Goal: Book appointment/travel/reservation

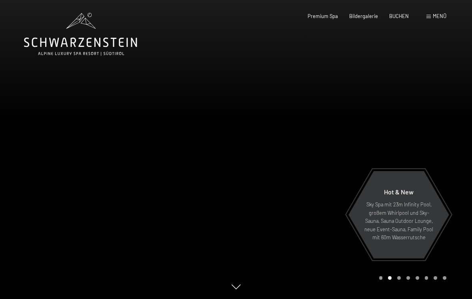
click at [439, 16] on span "Menü" at bounding box center [440, 16] width 14 height 6
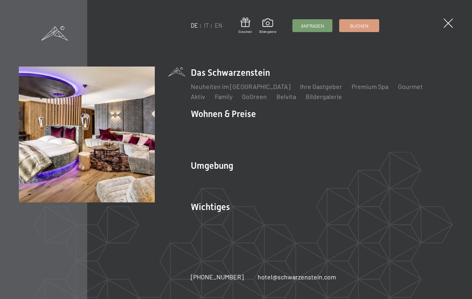
click at [321, 127] on link "Angebote" at bounding box center [323, 128] width 28 height 8
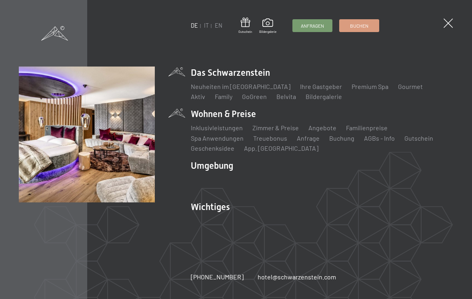
click at [364, 129] on link "Familienpreise" at bounding box center [367, 128] width 42 height 8
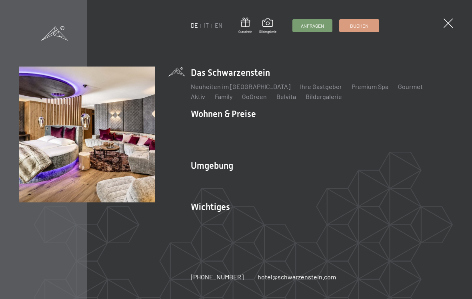
click at [287, 128] on link "Zimmer & Preise" at bounding box center [276, 128] width 46 height 8
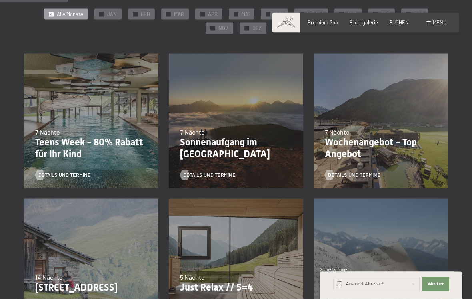
scroll to position [161, 0]
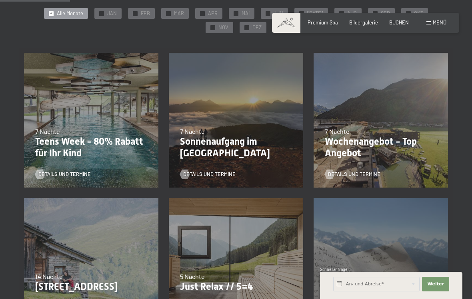
click at [73, 172] on span "Details und Termine" at bounding box center [64, 174] width 52 height 7
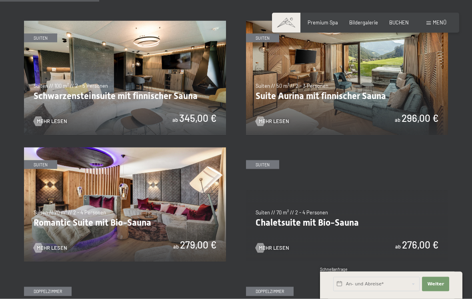
scroll to position [397, 0]
